Goal: Task Accomplishment & Management: Use online tool/utility

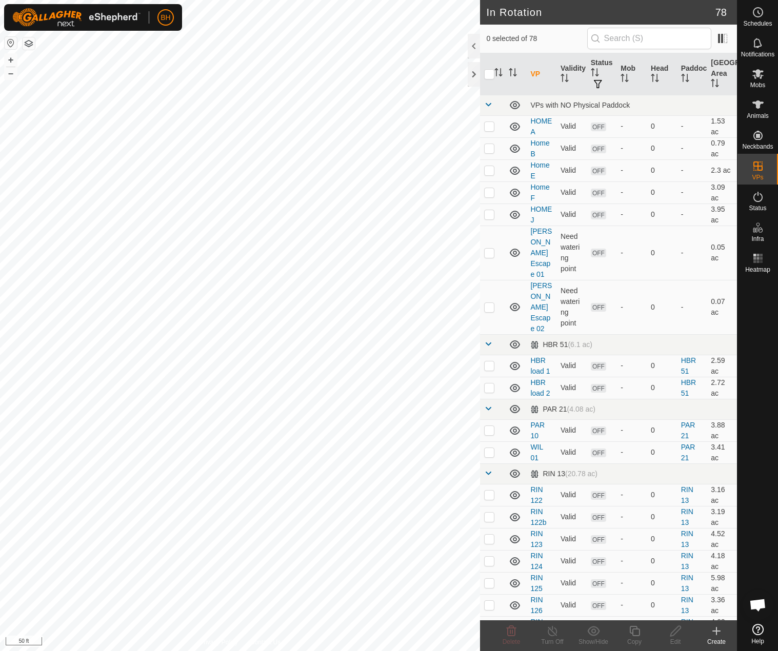
scroll to position [1161, 0]
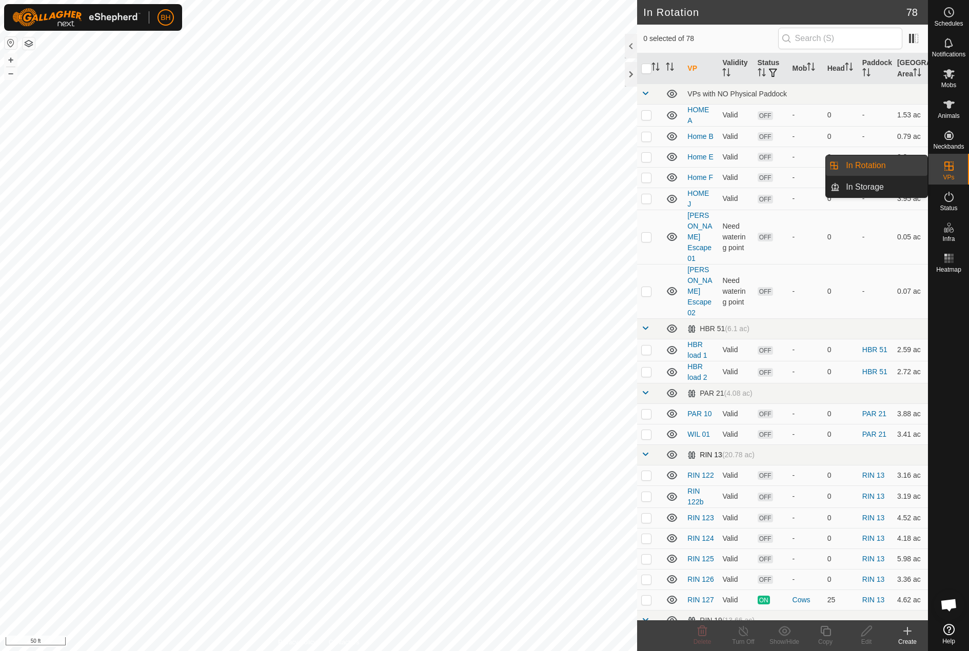
click at [647, 450] on span at bounding box center [645, 454] width 8 height 8
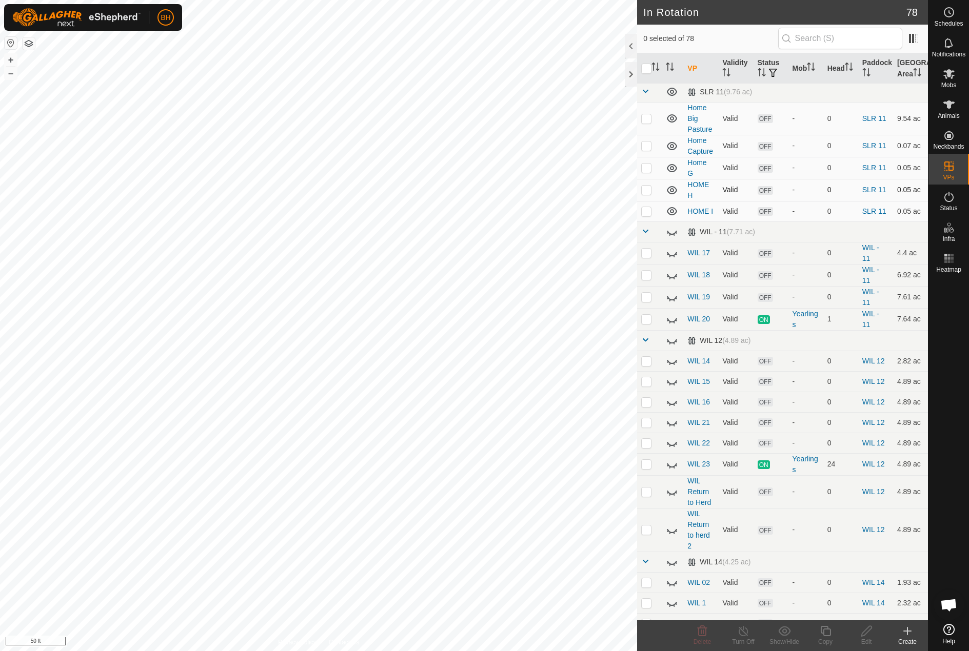
scroll to position [1077, 0]
click at [644, 236] on span at bounding box center [645, 232] width 8 height 8
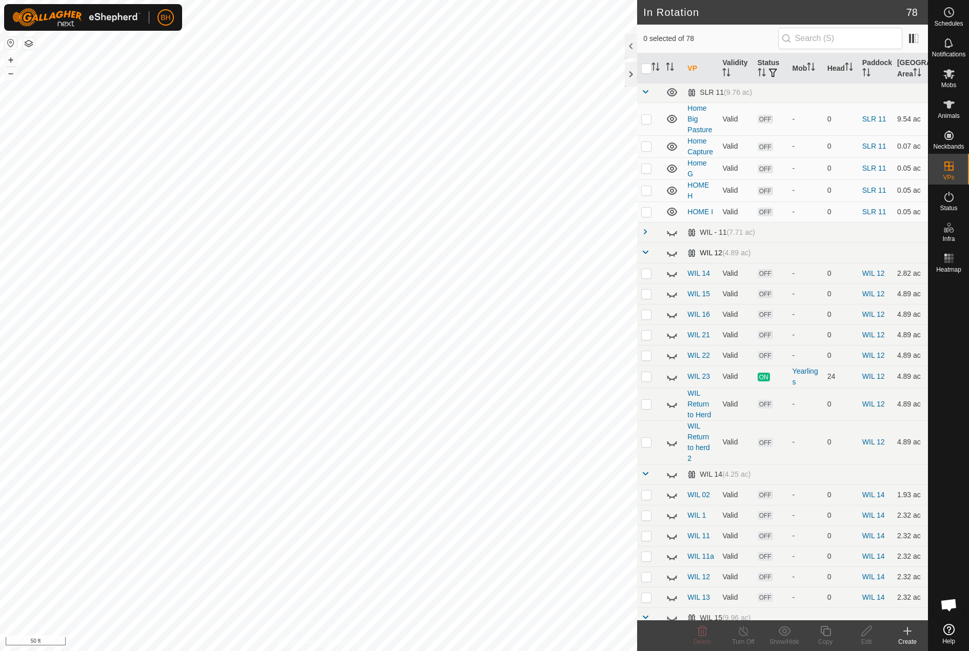
click at [645, 256] on span at bounding box center [645, 252] width 8 height 8
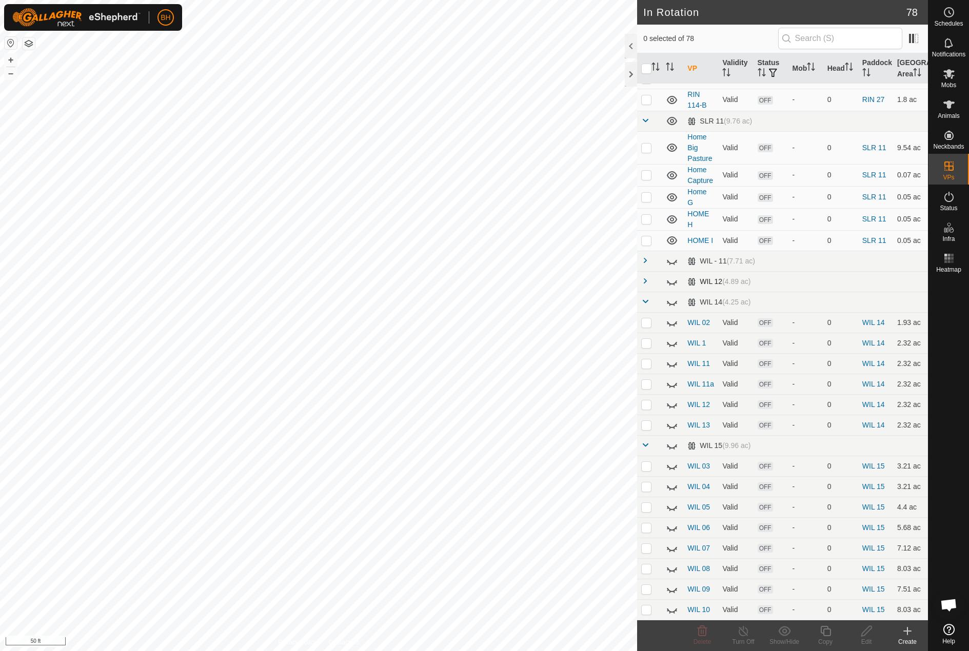
scroll to position [1076, 0]
click at [646, 282] on span at bounding box center [645, 281] width 8 height 8
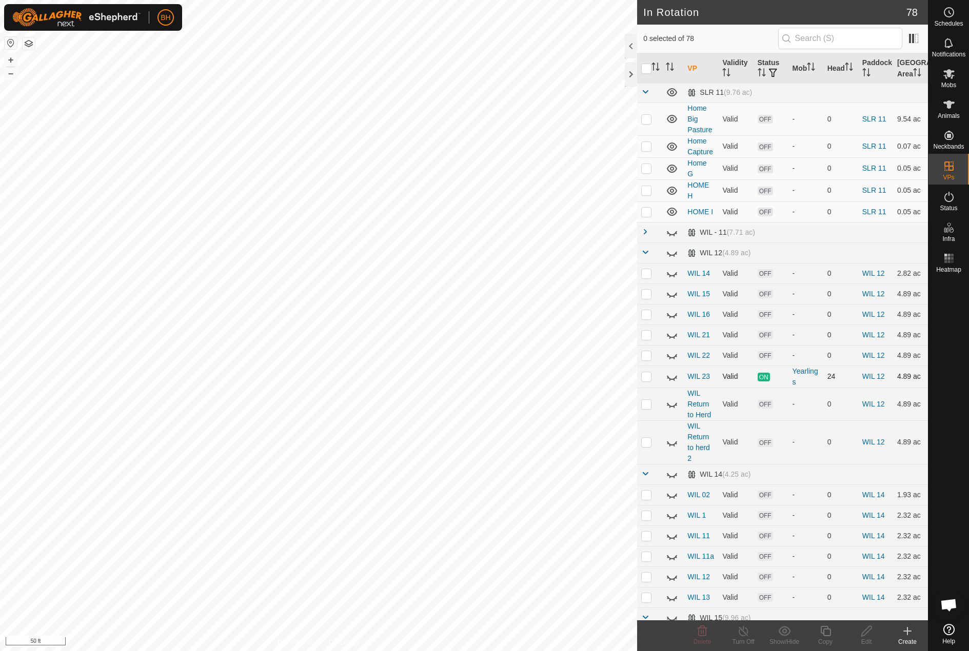
click at [671, 383] on icon at bounding box center [672, 377] width 12 height 12
checkbox input "true"
click at [777, 638] on div "Copy" at bounding box center [825, 641] width 41 height 9
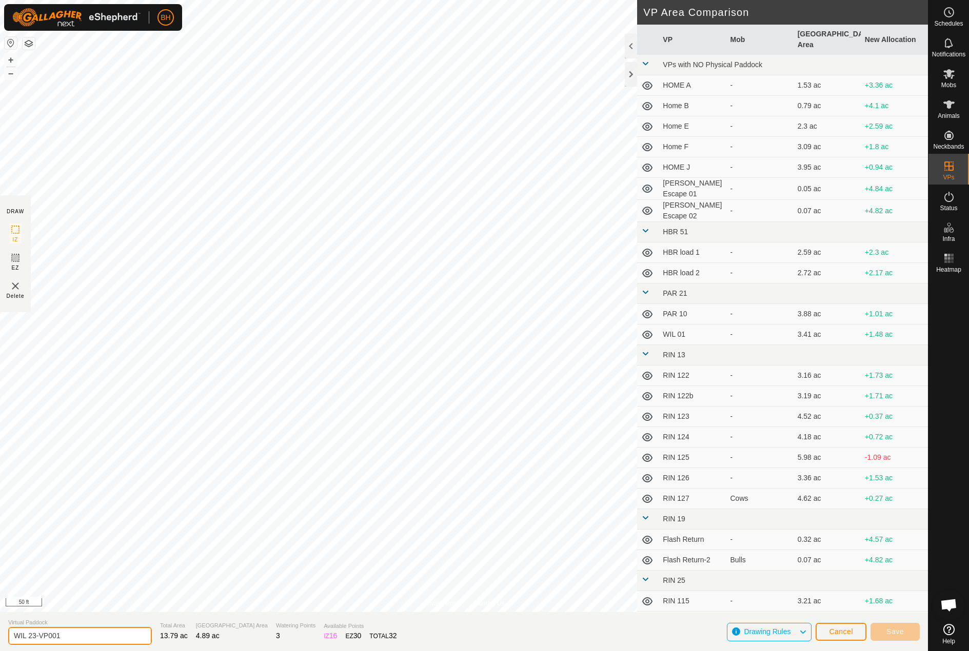
drag, startPoint x: 33, startPoint y: 634, endPoint x: 145, endPoint y: 668, distance: 116.9
click at [145, 651] on html "BH Schedules Notifications Mobs Animals Neckbands VPs Status Infra Heatmap Help…" at bounding box center [484, 325] width 969 height 651
type input "WIL 24"
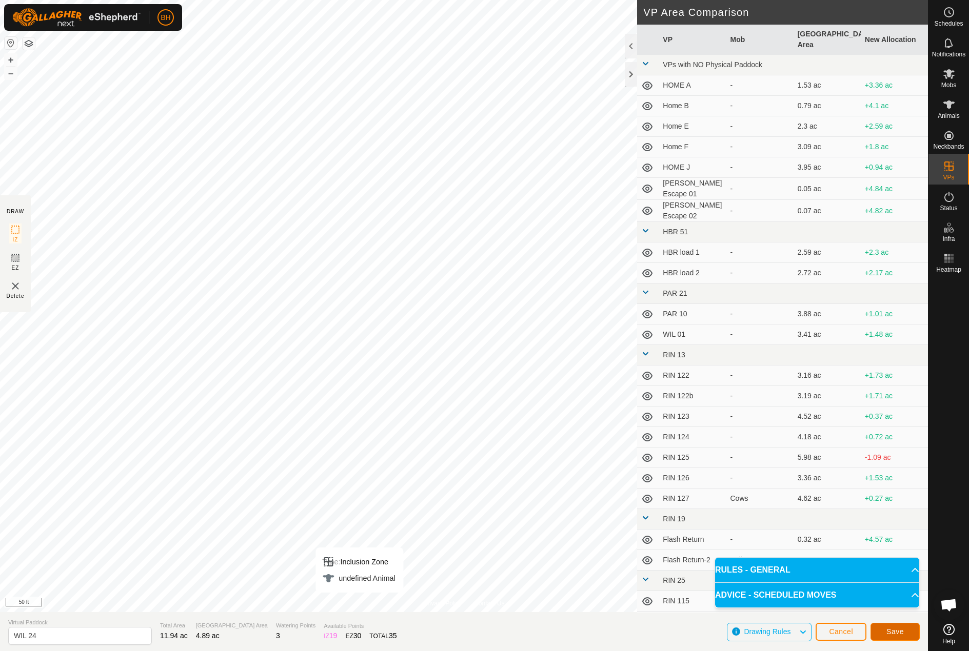
click at [777, 631] on span "Save" at bounding box center [894, 632] width 17 height 8
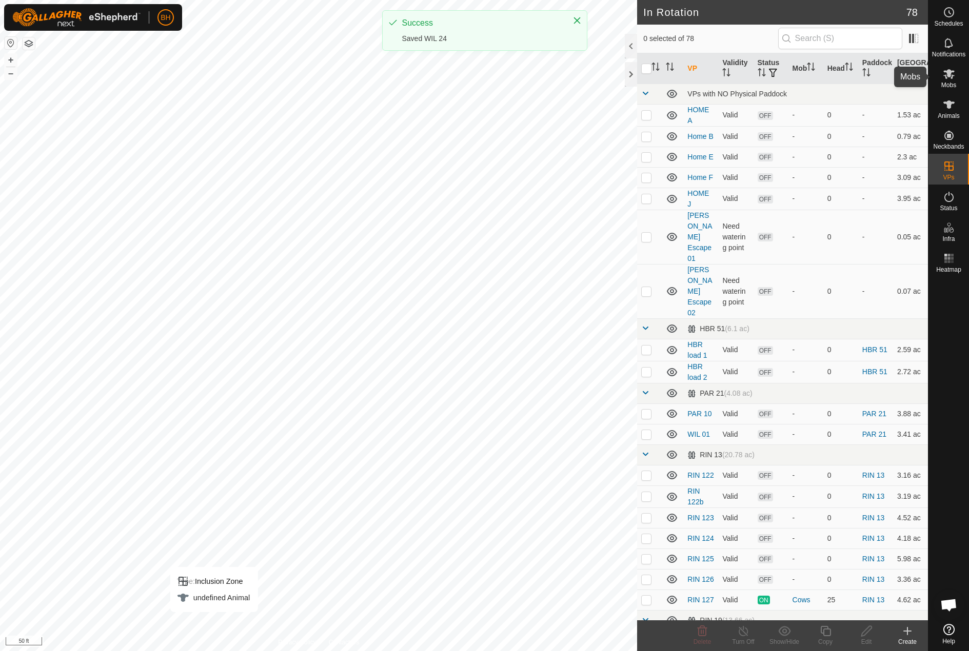
click at [777, 77] on icon at bounding box center [948, 74] width 12 height 12
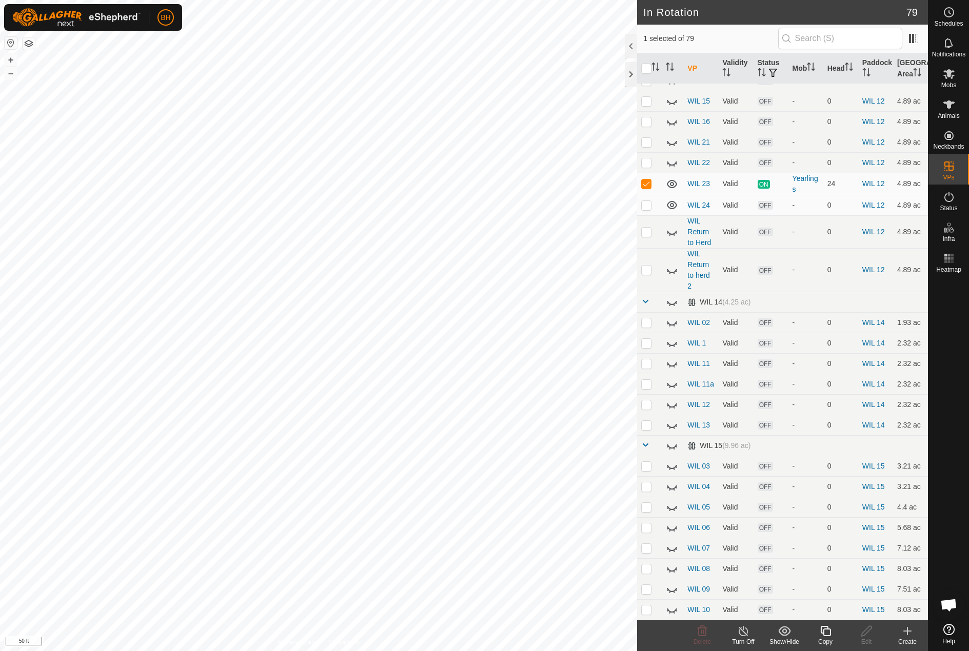
scroll to position [1534, 0]
click at [645, 187] on p-checkbox at bounding box center [646, 183] width 10 height 8
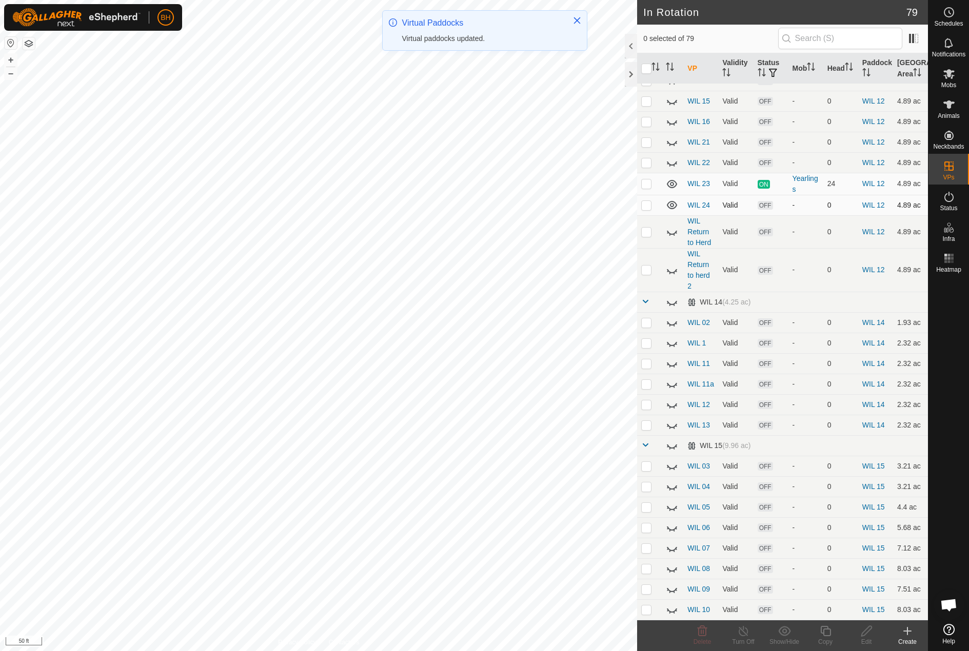
scroll to position [1537, 0]
checkbox input "false"
click at [646, 202] on p-checkbox at bounding box center [646, 205] width 10 height 8
checkbox input "true"
click at [777, 637] on icon at bounding box center [866, 631] width 13 height 12
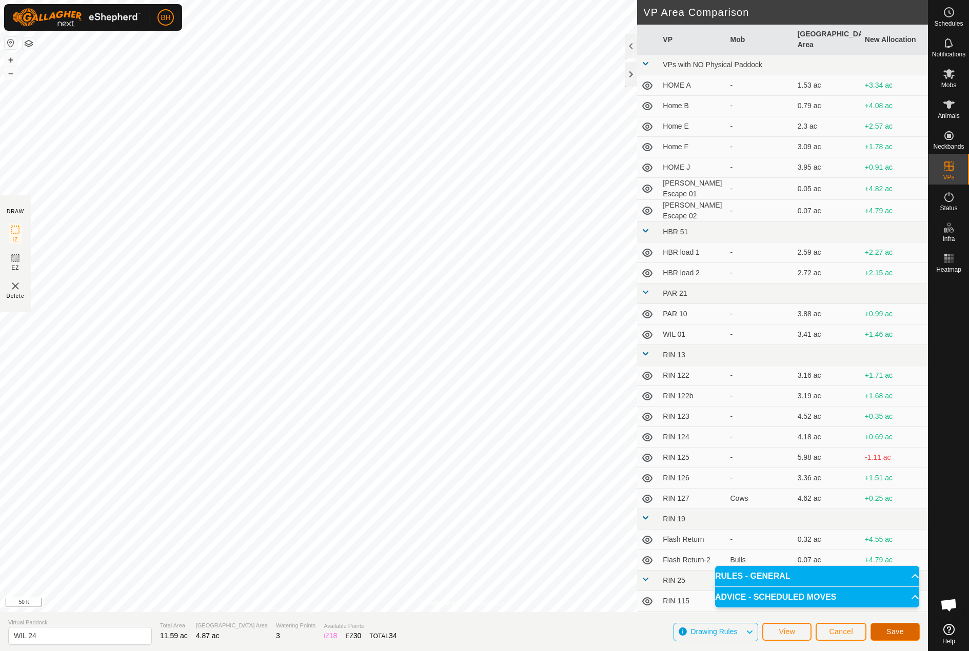
click at [777, 626] on button "Save" at bounding box center [894, 632] width 49 height 18
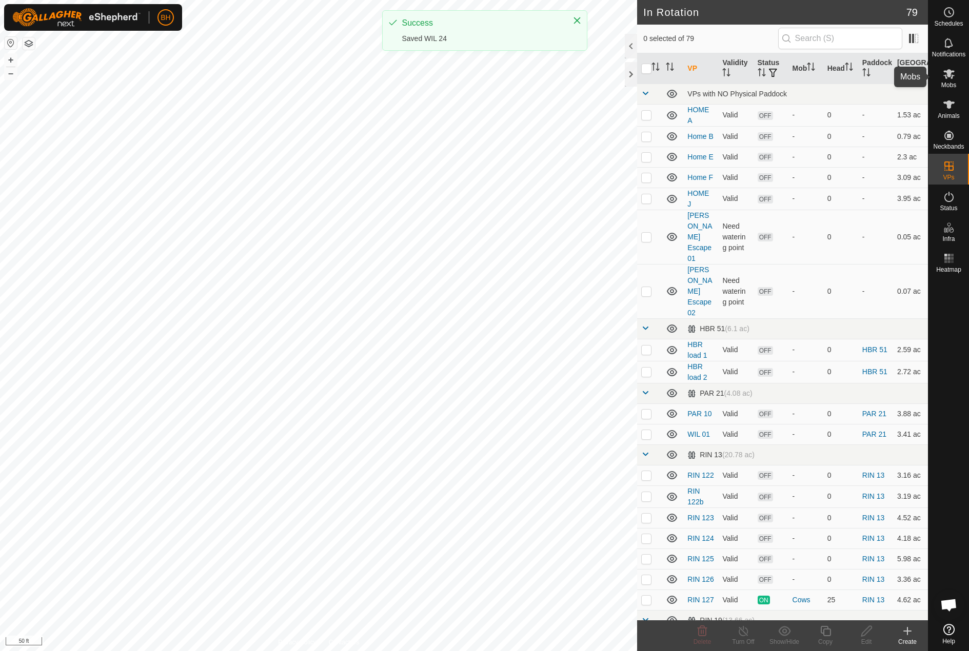
click at [777, 79] on icon at bounding box center [948, 74] width 12 height 12
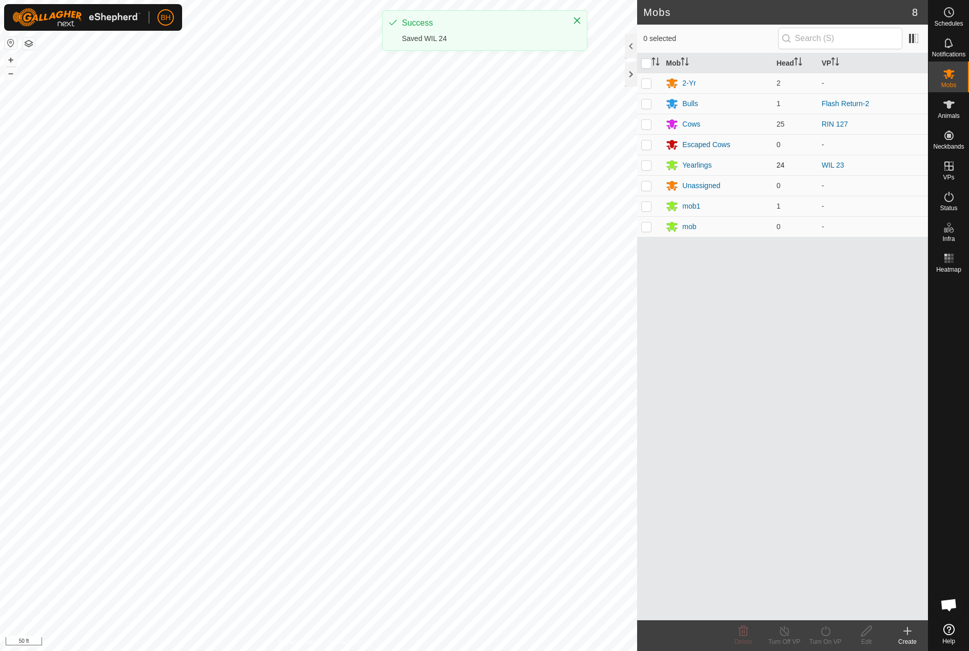
click at [647, 165] on p-checkbox at bounding box center [646, 165] width 10 height 8
checkbox input "true"
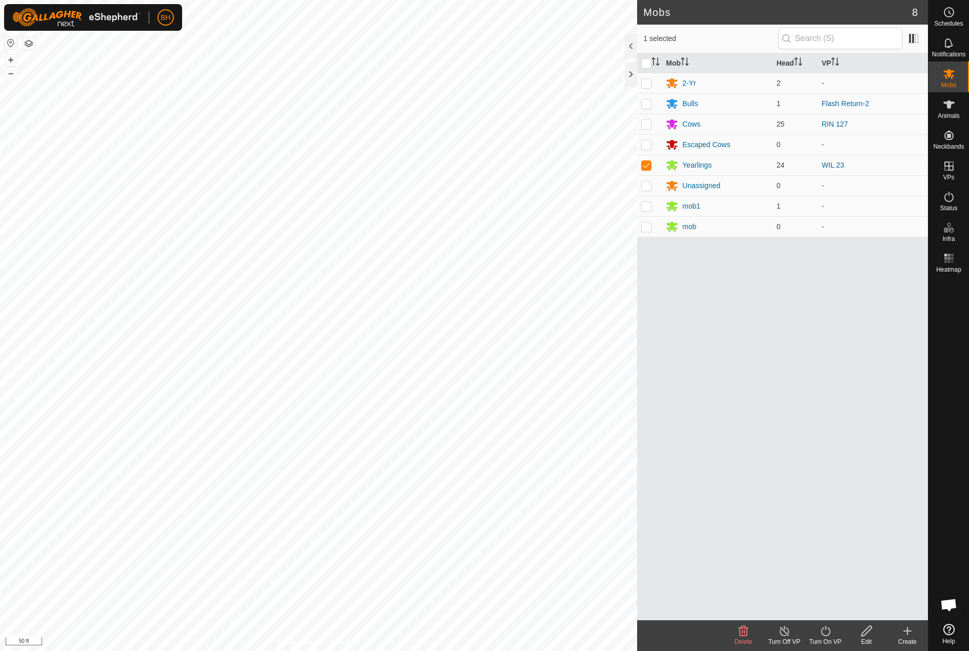
click at [777, 636] on turn-on-svg-icon at bounding box center [825, 631] width 41 height 12
click at [777, 605] on link "Now" at bounding box center [856, 608] width 102 height 21
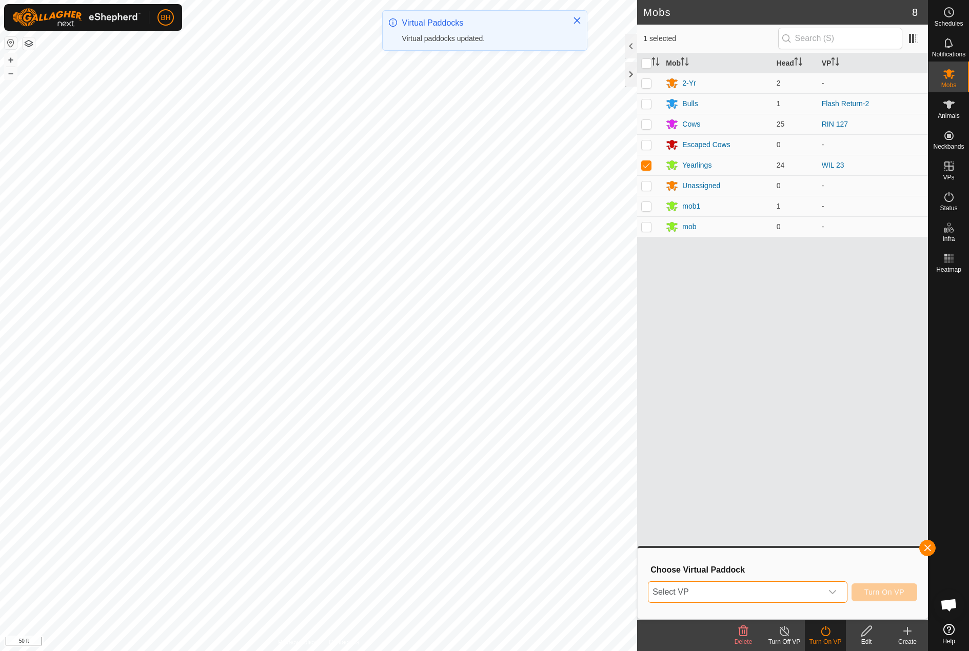
click at [773, 601] on span "Select VP" at bounding box center [734, 592] width 173 height 21
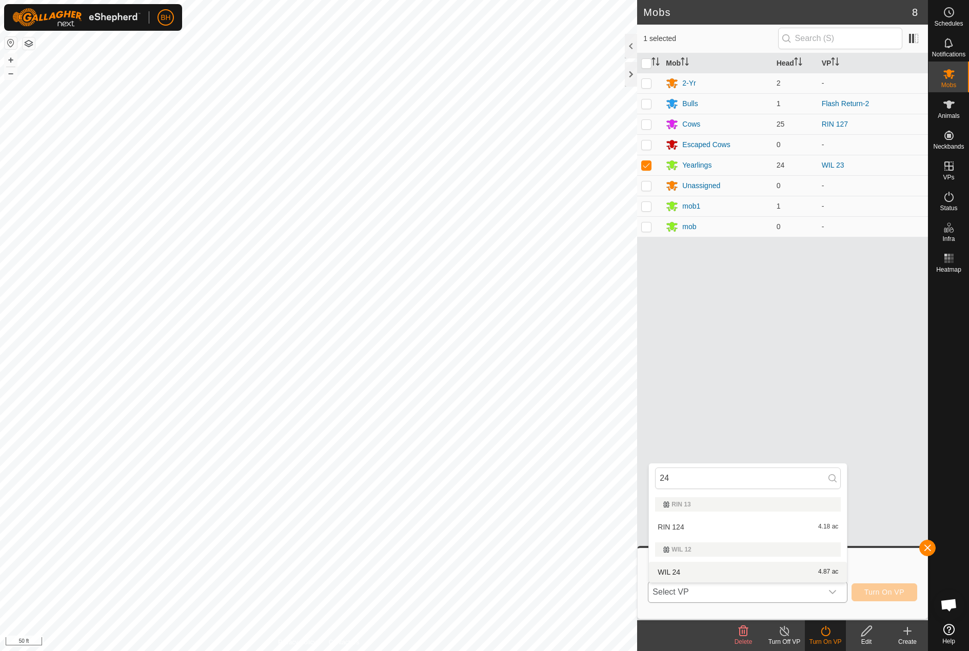
type input "24"
click at [698, 571] on li "WIL 24 4.87 ac" at bounding box center [748, 572] width 198 height 21
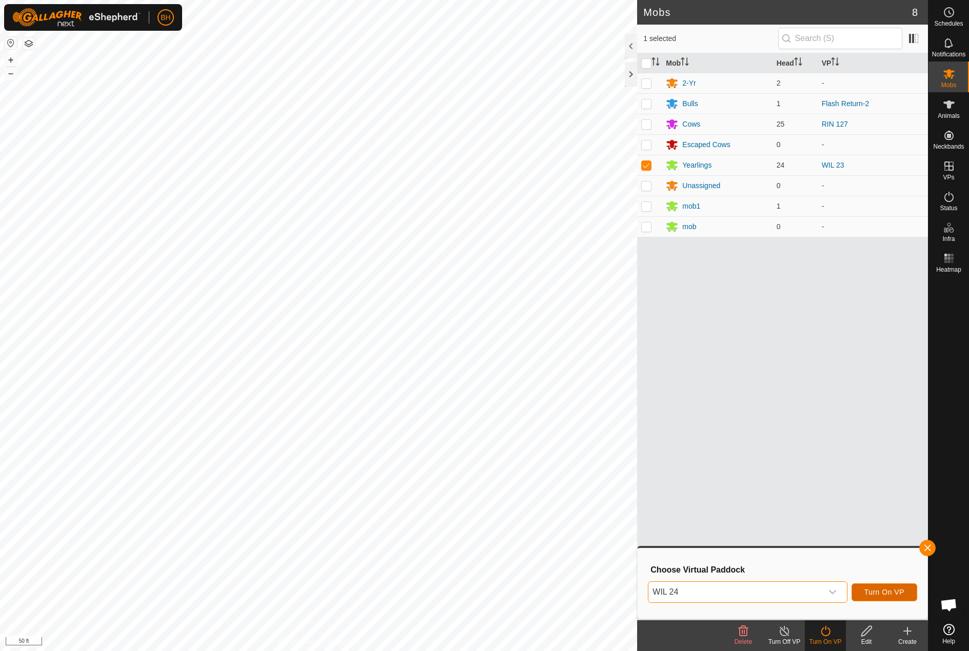
click at [777, 597] on button "Turn On VP" at bounding box center [884, 593] width 66 height 18
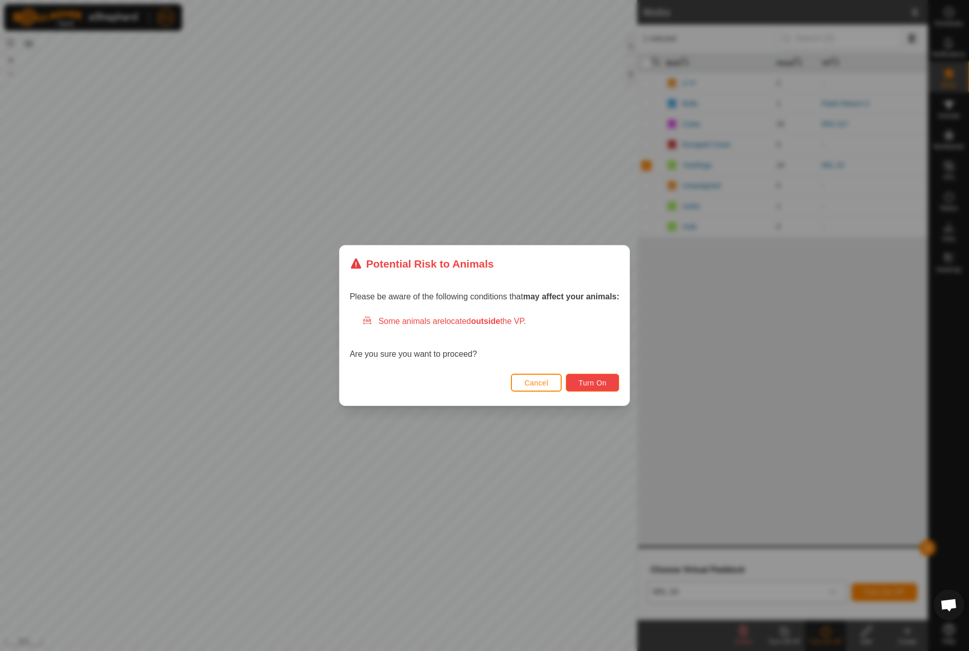
click at [609, 389] on button "Turn On" at bounding box center [592, 383] width 53 height 18
